Goal: Task Accomplishment & Management: Manage account settings

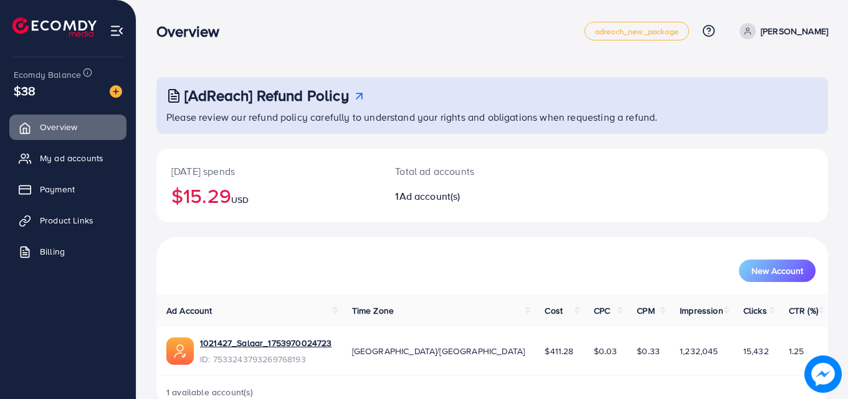
scroll to position [29, 0]
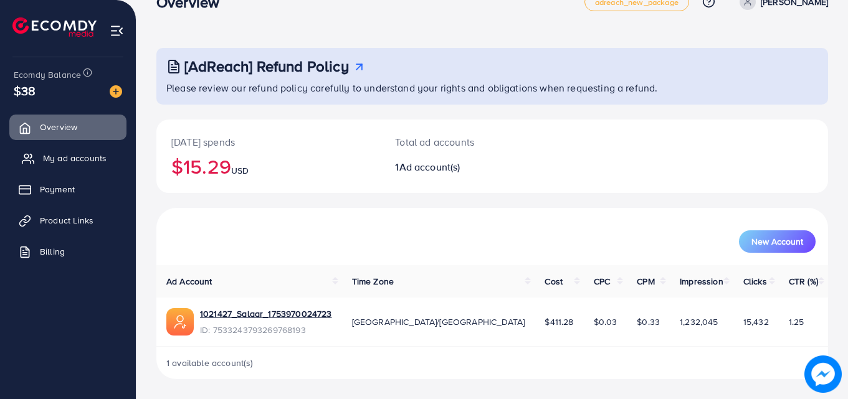
click at [49, 156] on span "My ad accounts" at bounding box center [75, 158] width 64 height 12
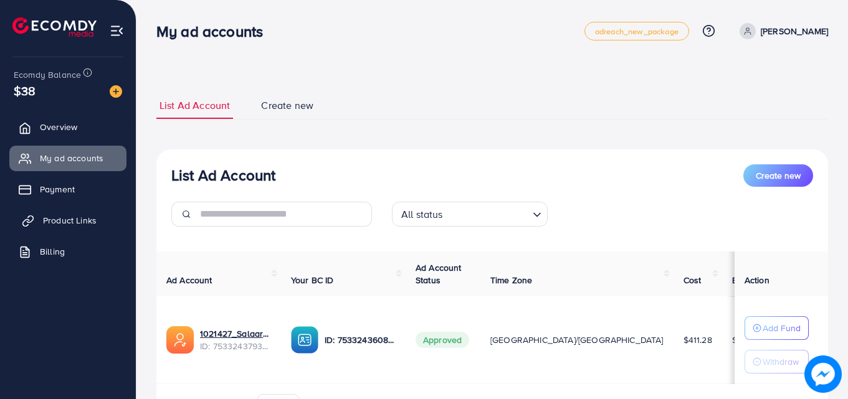
click at [87, 225] on span "Product Links" at bounding box center [70, 220] width 54 height 12
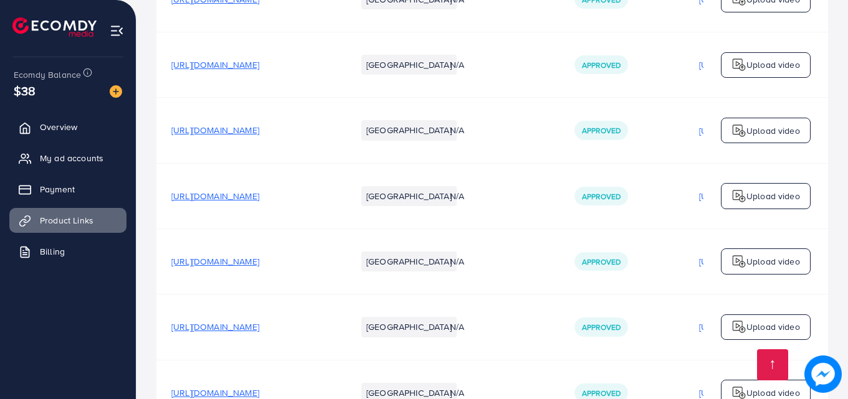
scroll to position [1077, 0]
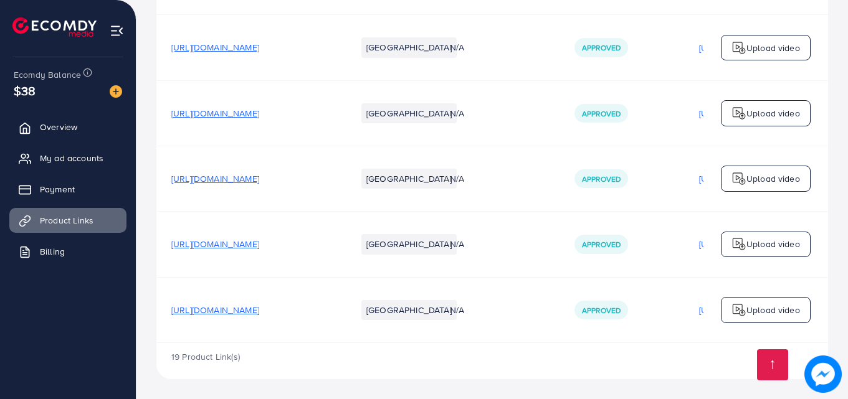
click at [259, 238] on span "[URL][DOMAIN_NAME]" at bounding box center [215, 244] width 88 height 12
click at [45, 163] on span "My ad accounts" at bounding box center [75, 158] width 64 height 12
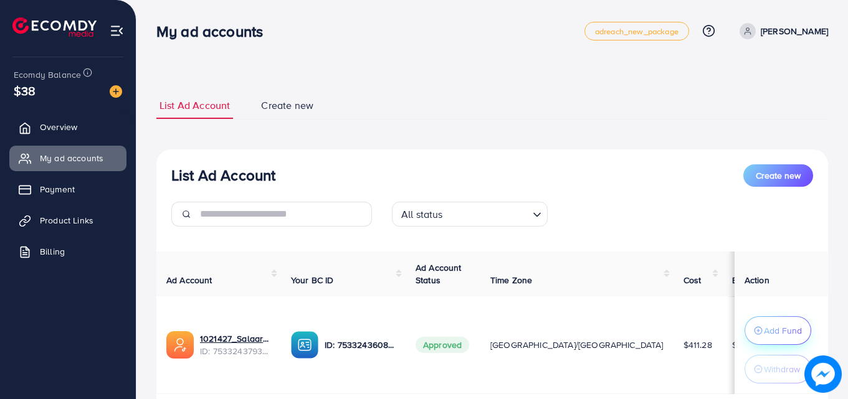
click at [770, 328] on p "Add Fund" at bounding box center [783, 330] width 38 height 15
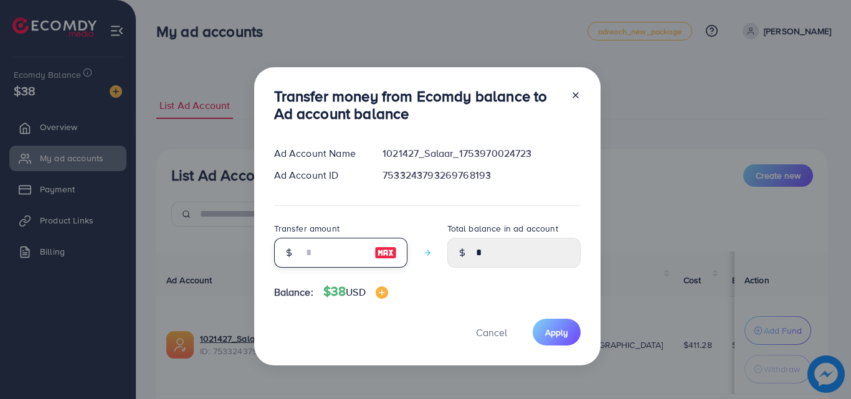
click at [334, 250] on input "number" at bounding box center [334, 253] width 62 height 30
type input "*"
type input "****"
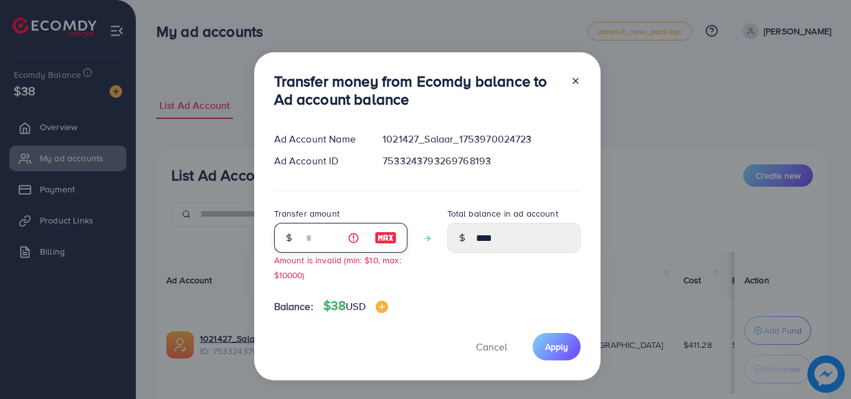
type input "**"
type input "*****"
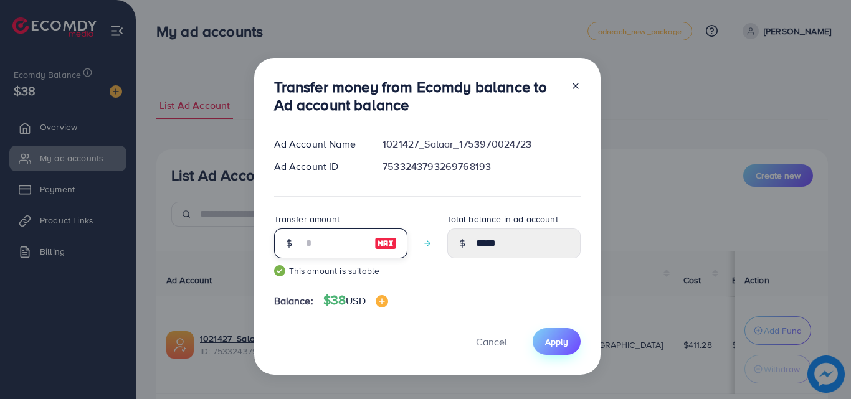
type input "**"
click at [566, 351] on button "Apply" at bounding box center [557, 341] width 48 height 27
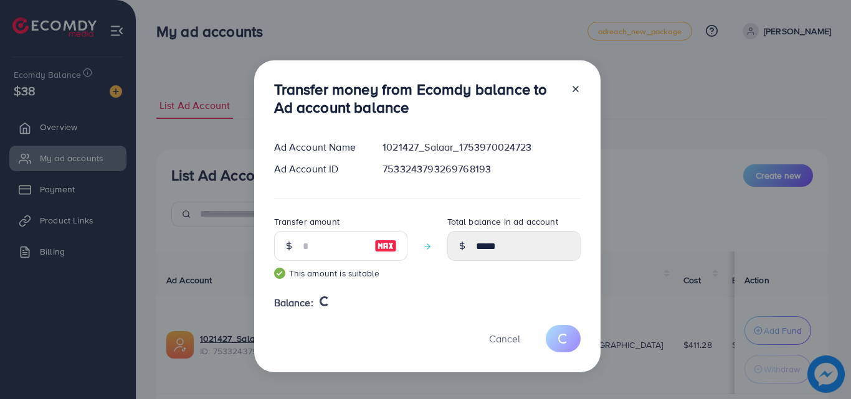
type input "*"
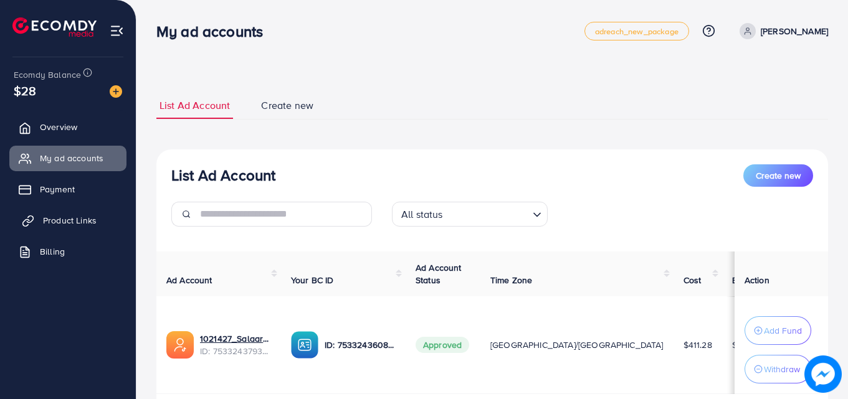
click at [80, 228] on link "Product Links" at bounding box center [67, 220] width 117 height 25
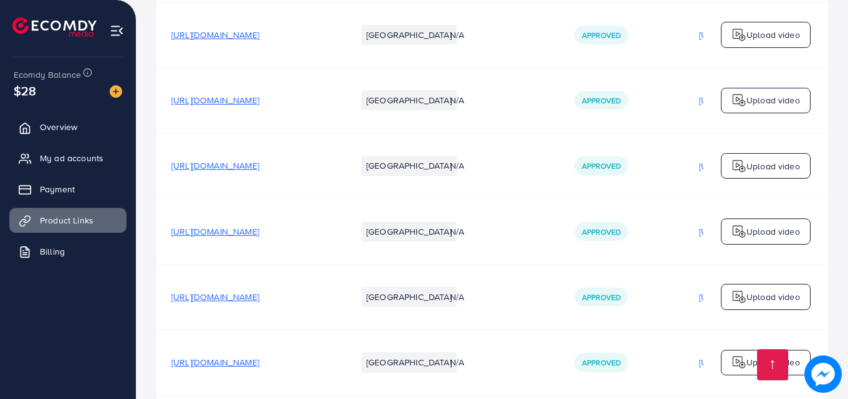
scroll to position [955, 0]
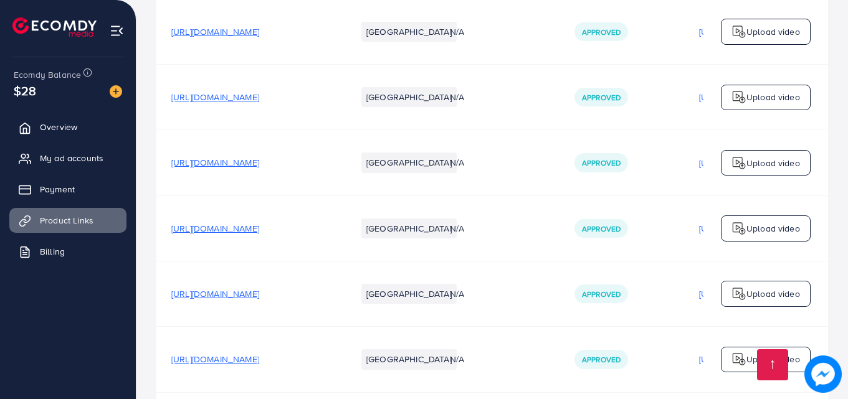
click at [259, 296] on span "https://salaar.co/collections/polo-shirts" at bounding box center [215, 294] width 88 height 12
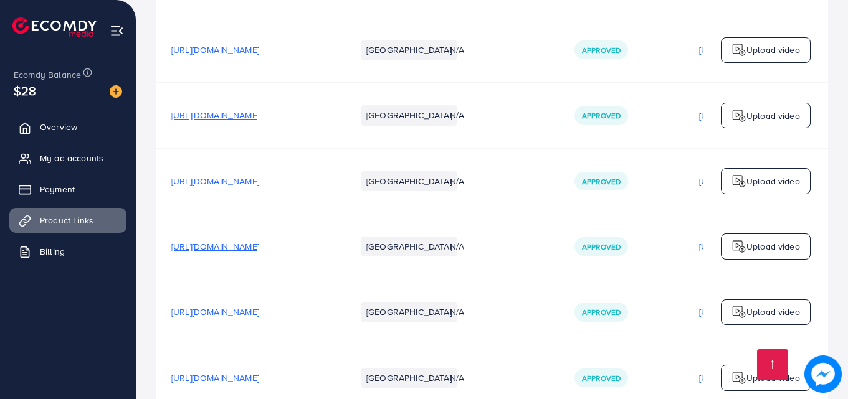
scroll to position [979, 0]
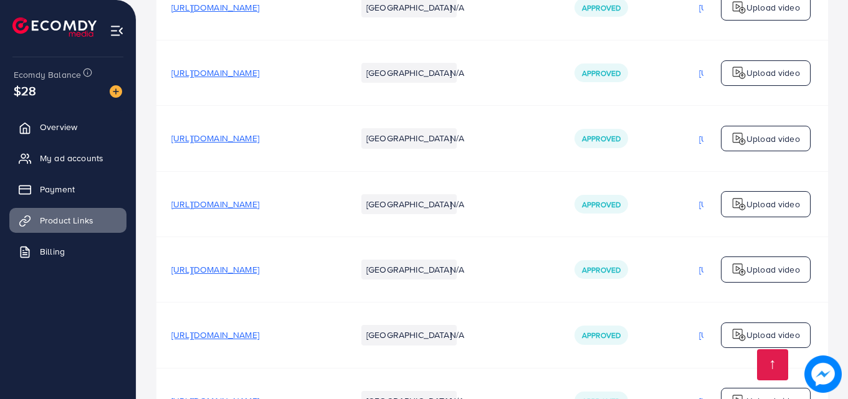
click at [259, 141] on span "https://salaar.co/collections/polo-shirts/products/plain-green-polo" at bounding box center [215, 138] width 88 height 12
click at [259, 207] on span "https://salaar.co/collections/polo-shirts/products/plain-blue-polo" at bounding box center [215, 204] width 88 height 12
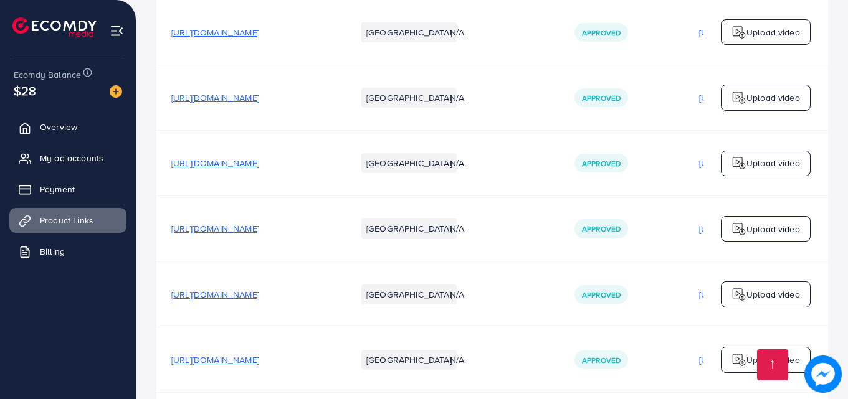
scroll to position [884, 0]
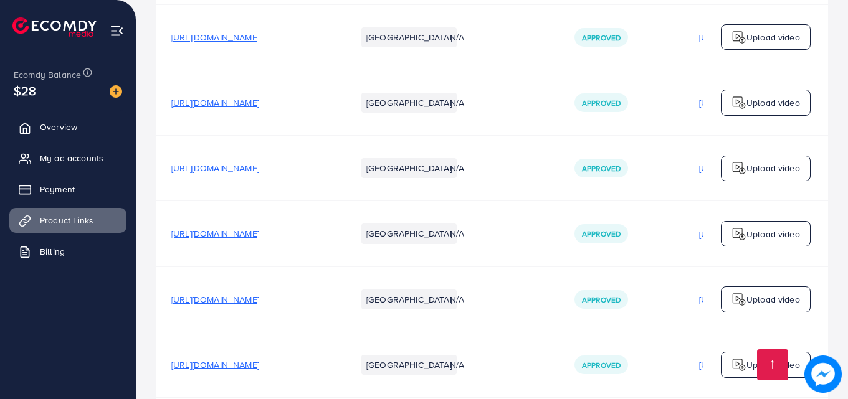
click at [259, 174] on span "https://salaar.co/collections/polo-shirts/products/plain-white-polo" at bounding box center [215, 168] width 88 height 12
click at [259, 106] on span "https://salaar.co/collections/polo-shirts/products/textured-knitted-polo-shirt-…" at bounding box center [215, 103] width 88 height 12
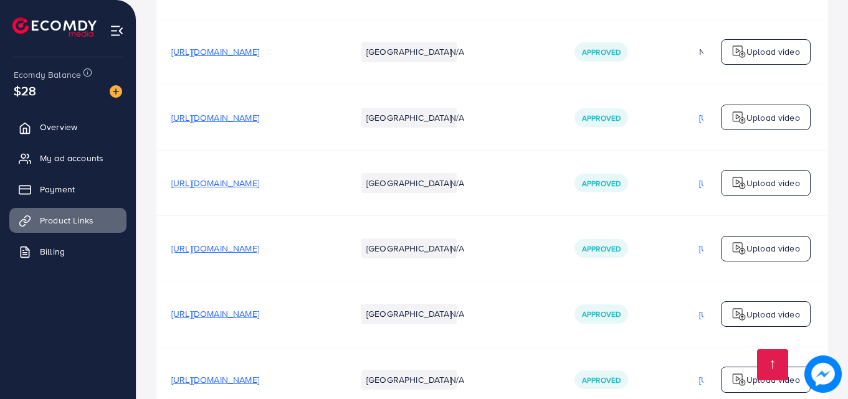
scroll to position [782, 0]
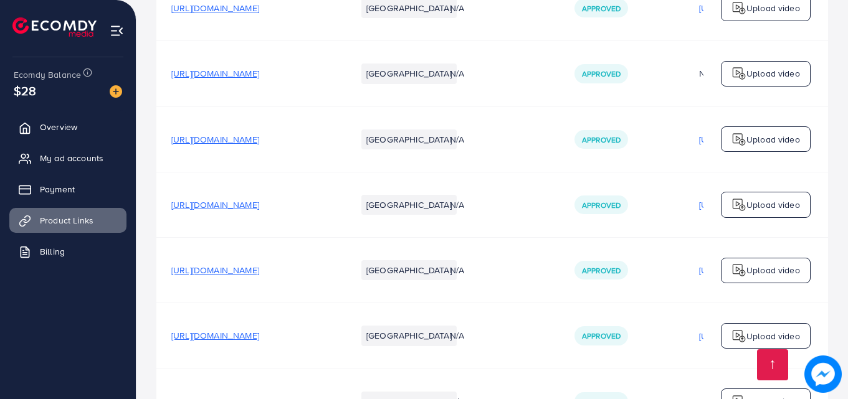
click at [259, 207] on span "https://salaar.co/collections/polo-shirts/products/textured-knitted-polo-shirt-…" at bounding box center [215, 205] width 88 height 12
click at [259, 143] on span "https://salaar.co/collections/polo-shirts/products/textured-knitted-polo-shirt-…" at bounding box center [215, 139] width 88 height 12
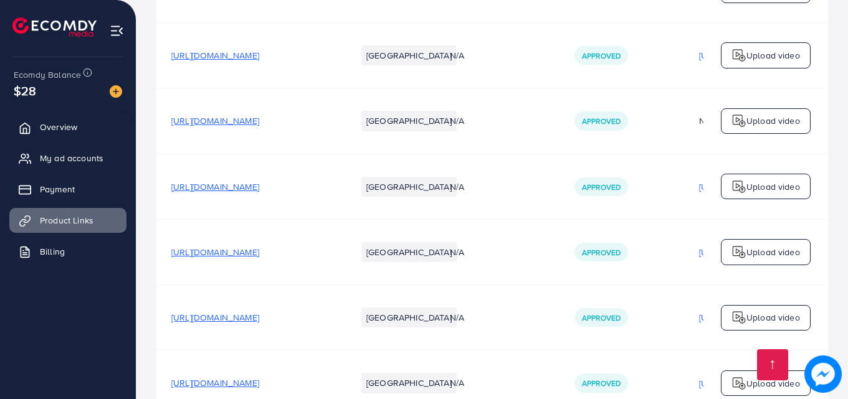
scroll to position [727, 0]
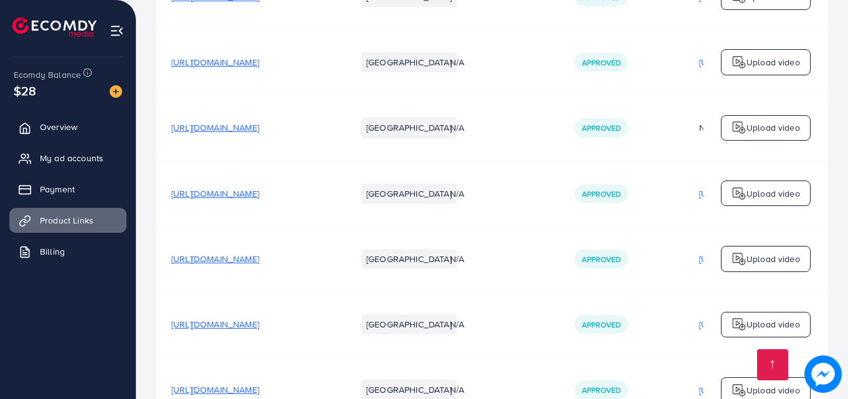
click at [259, 69] on span "https://salaar.co/collections/polo-shirts/products/knitted-polo-shirt-olive-gre…" at bounding box center [215, 62] width 88 height 12
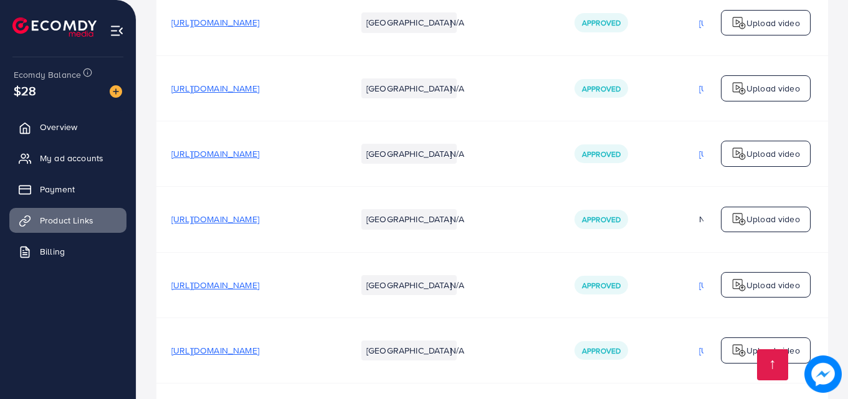
scroll to position [634, 0]
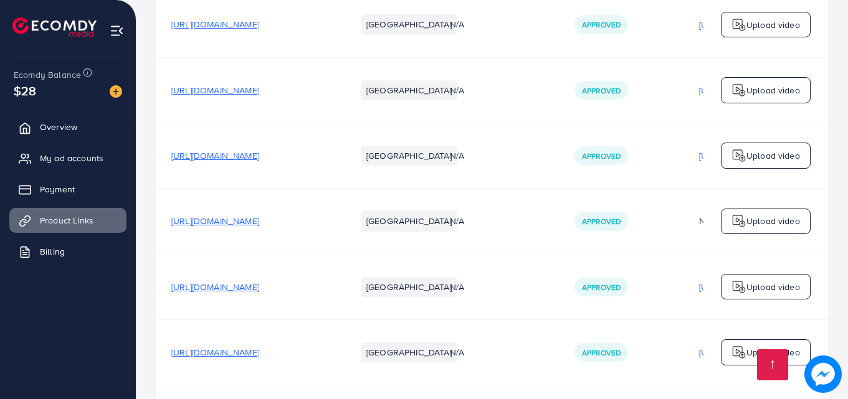
click at [259, 90] on span "https://salaar.co/collections/polo-shirts/products/knitted-polo-shirt-chocolate…" at bounding box center [215, 90] width 88 height 12
